Goal: Task Accomplishment & Management: Use online tool/utility

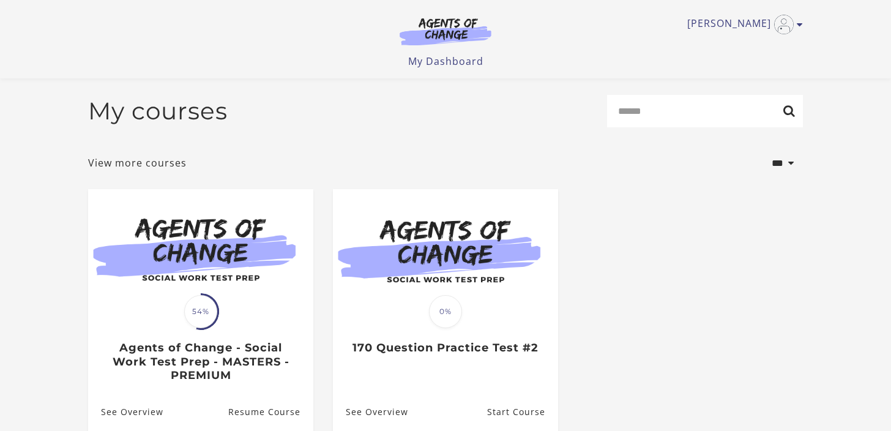
scroll to position [132, 0]
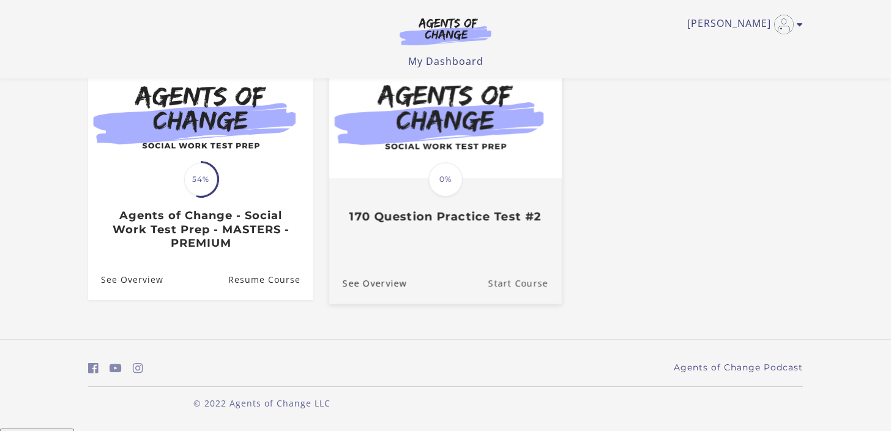
click at [521, 282] on link "Start Course" at bounding box center [525, 283] width 73 height 41
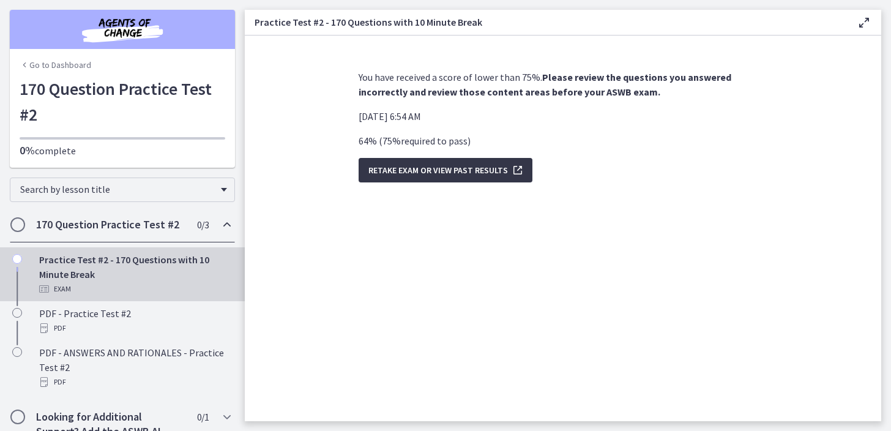
click at [441, 167] on span "Retake Exam OR View Past Results" at bounding box center [439, 170] width 140 height 15
